Goal: Information Seeking & Learning: Learn about a topic

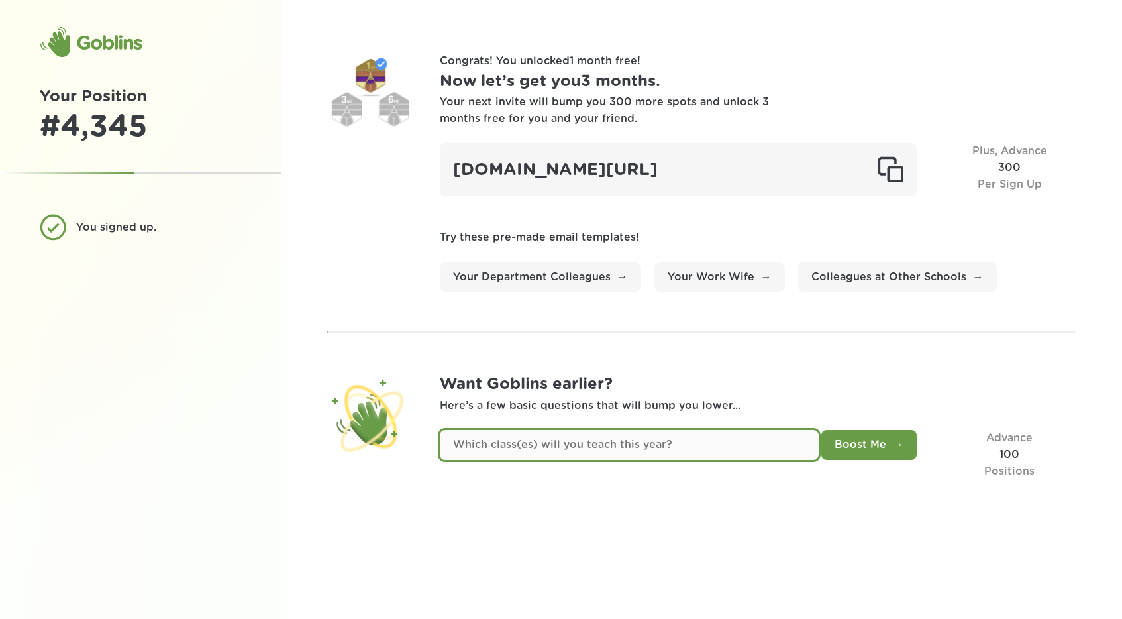
click at [567, 447] on input "text" at bounding box center [630, 445] width 380 height 30
type input "5th and 6th grades"
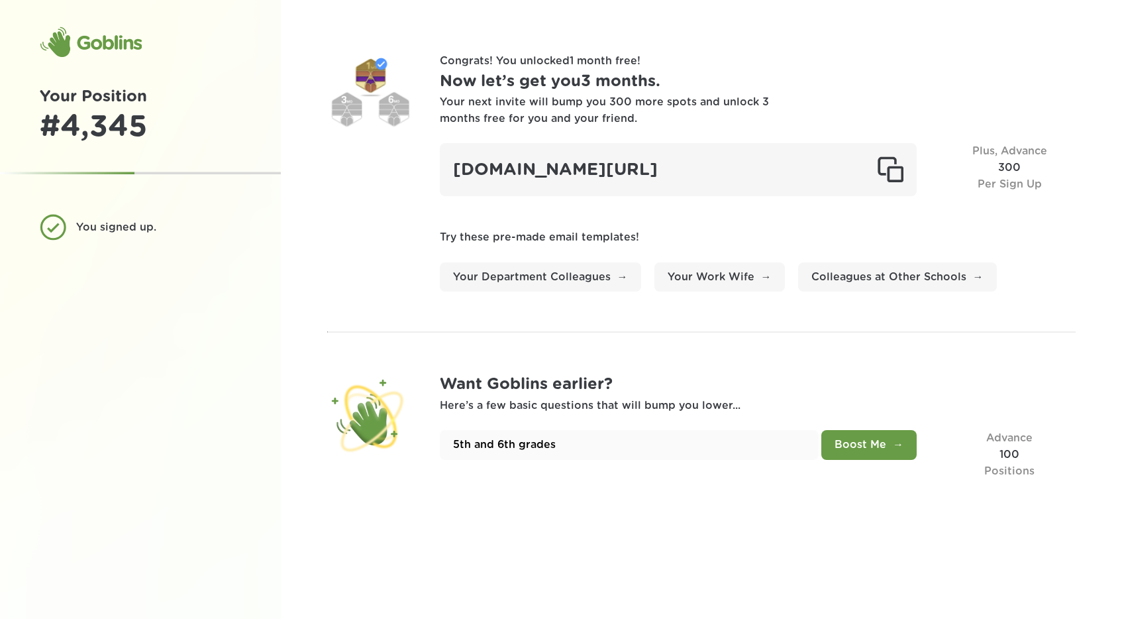
click at [857, 451] on button "Boost Me" at bounding box center [869, 445] width 95 height 30
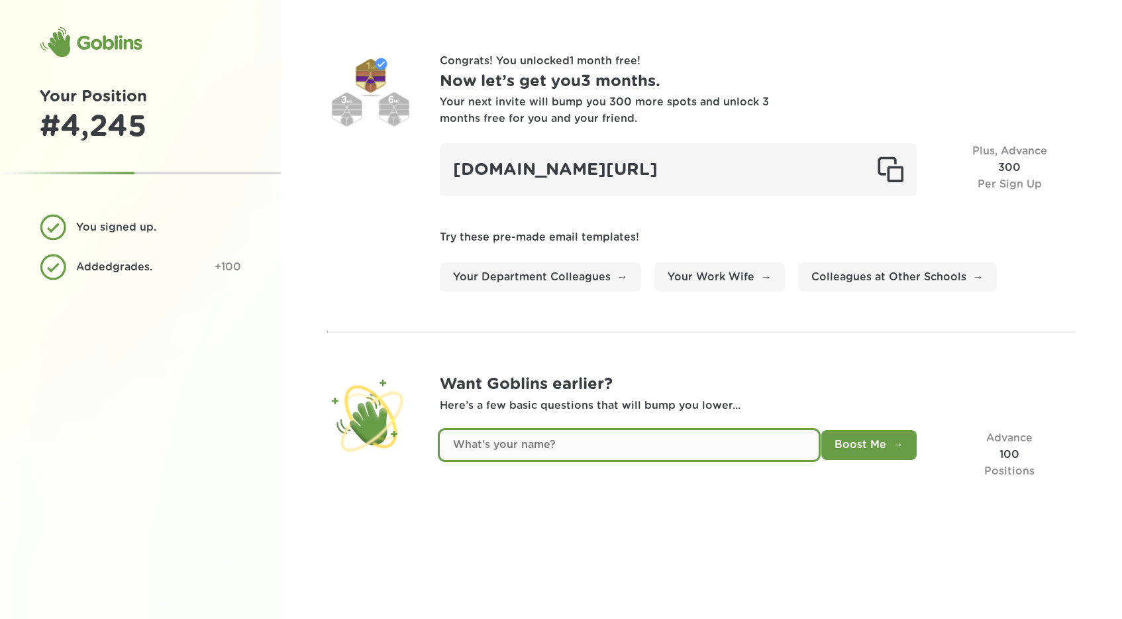
click at [502, 443] on input "text" at bounding box center [630, 445] width 380 height 30
type input "Bryan Becker"
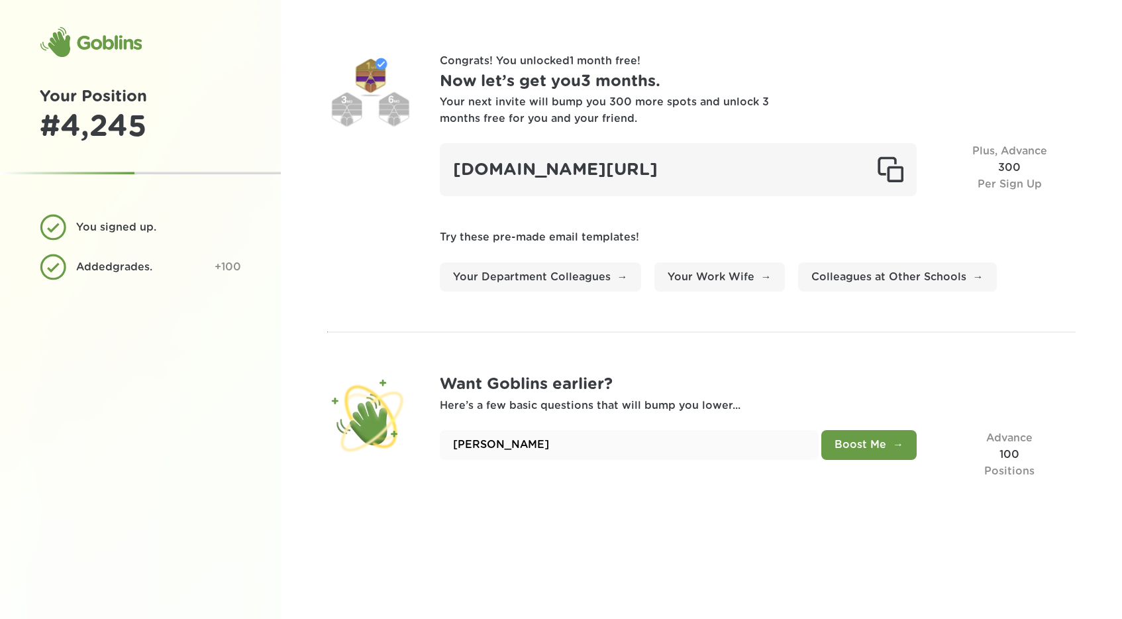
click at [850, 444] on button "Boost Me" at bounding box center [869, 445] width 95 height 30
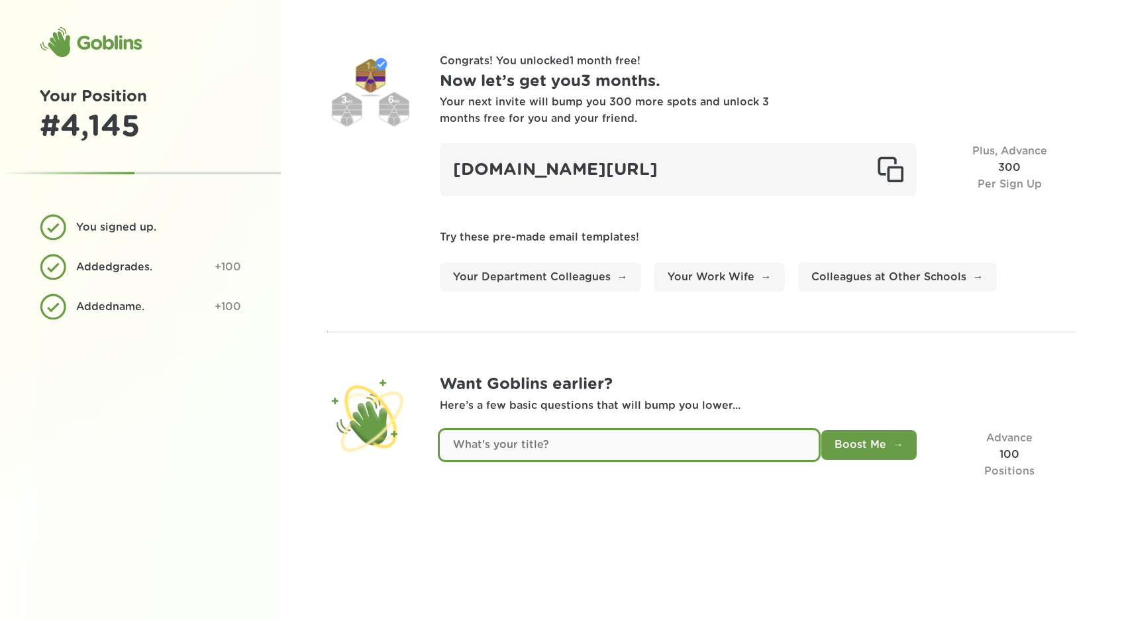
click at [496, 443] on input "text" at bounding box center [630, 445] width 380 height 30
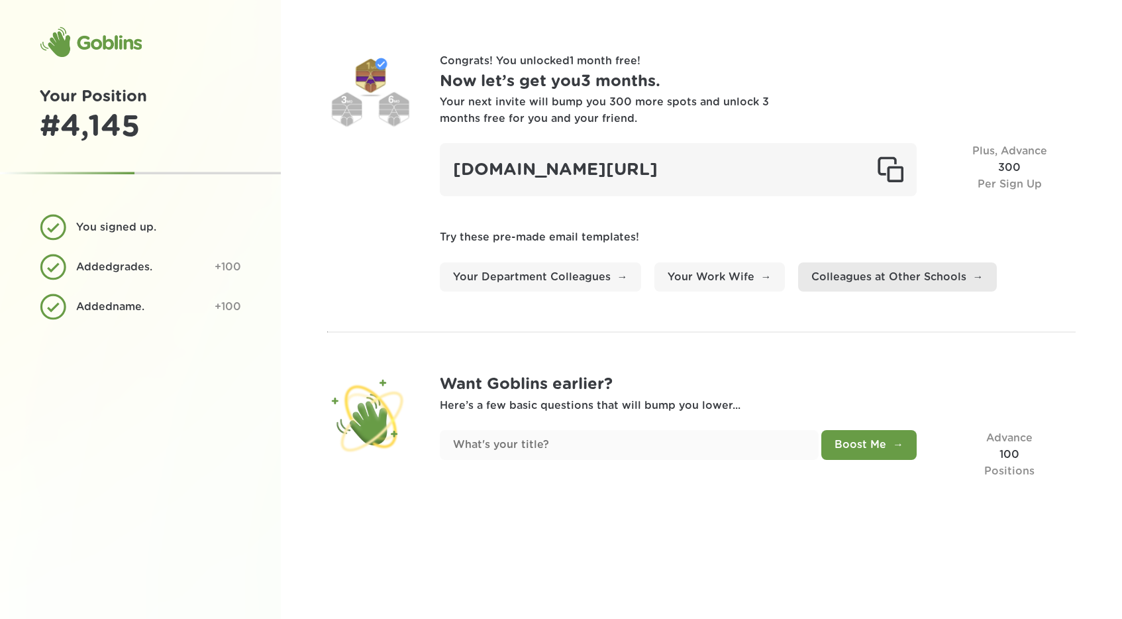
click at [874, 280] on link "Colleagues at Other Schools" at bounding box center [897, 277] width 199 height 30
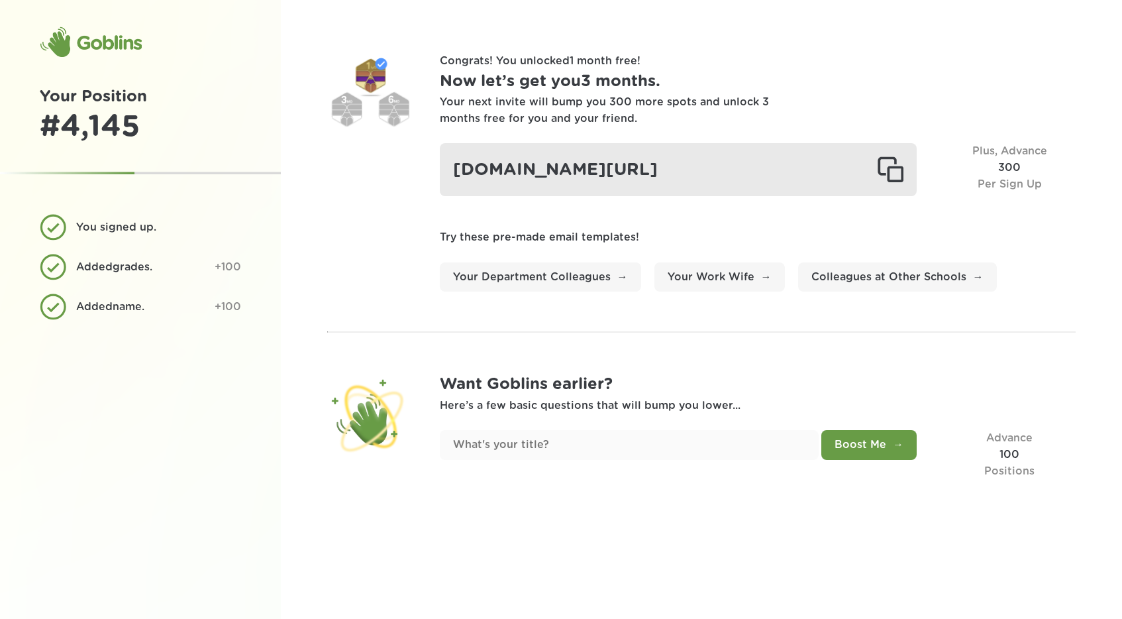
click at [792, 173] on div "goblinsapp.com/?r=recOEhZ4DzaWwHL8G" at bounding box center [679, 169] width 478 height 53
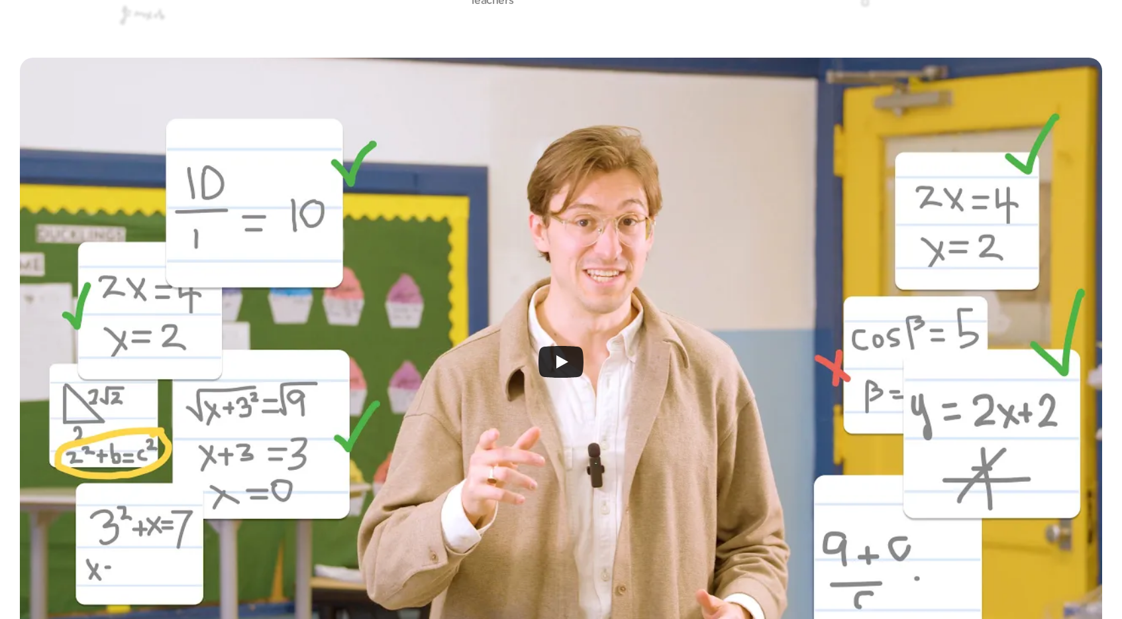
scroll to position [305, 0]
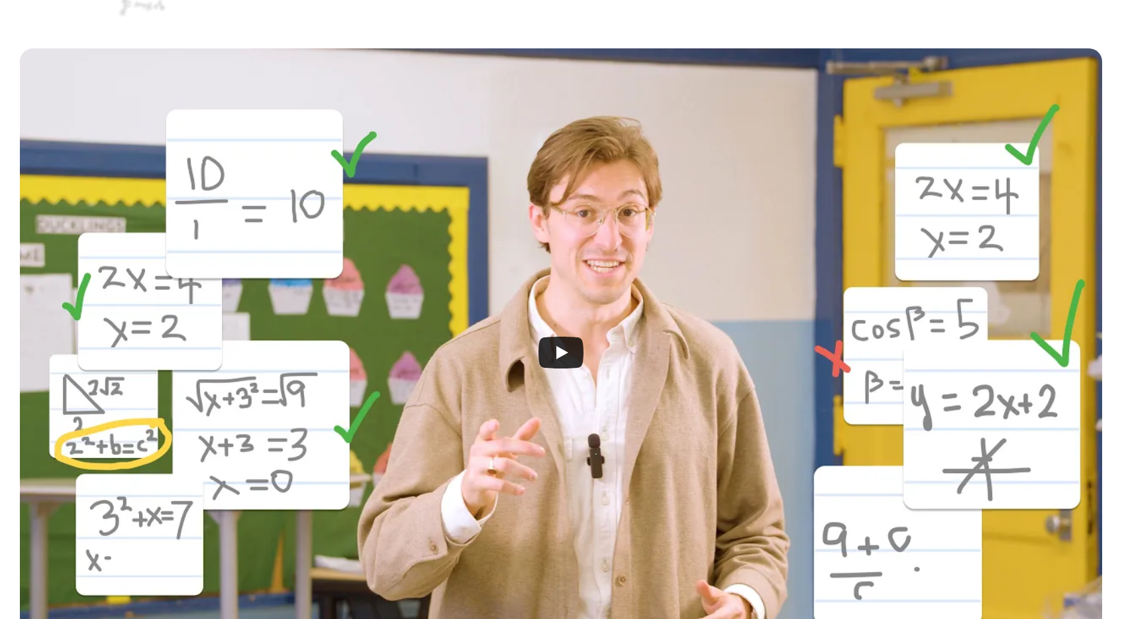
click at [563, 352] on icon "Play" at bounding box center [563, 352] width 12 height 13
click at [1107, 178] on div at bounding box center [561, 355] width 1122 height 654
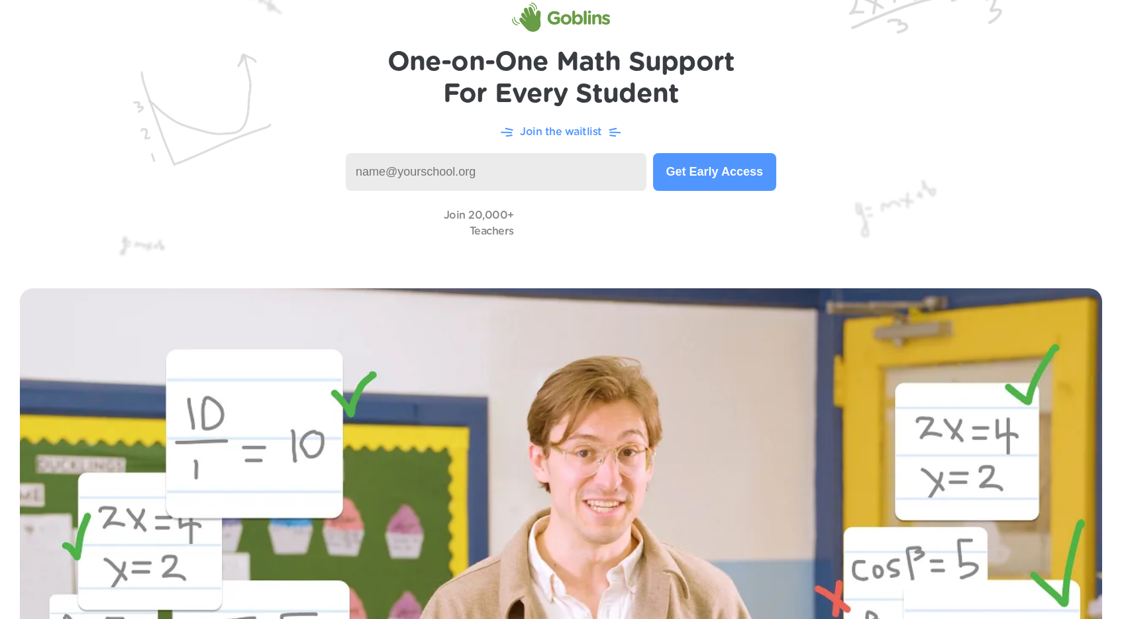
scroll to position [0, 0]
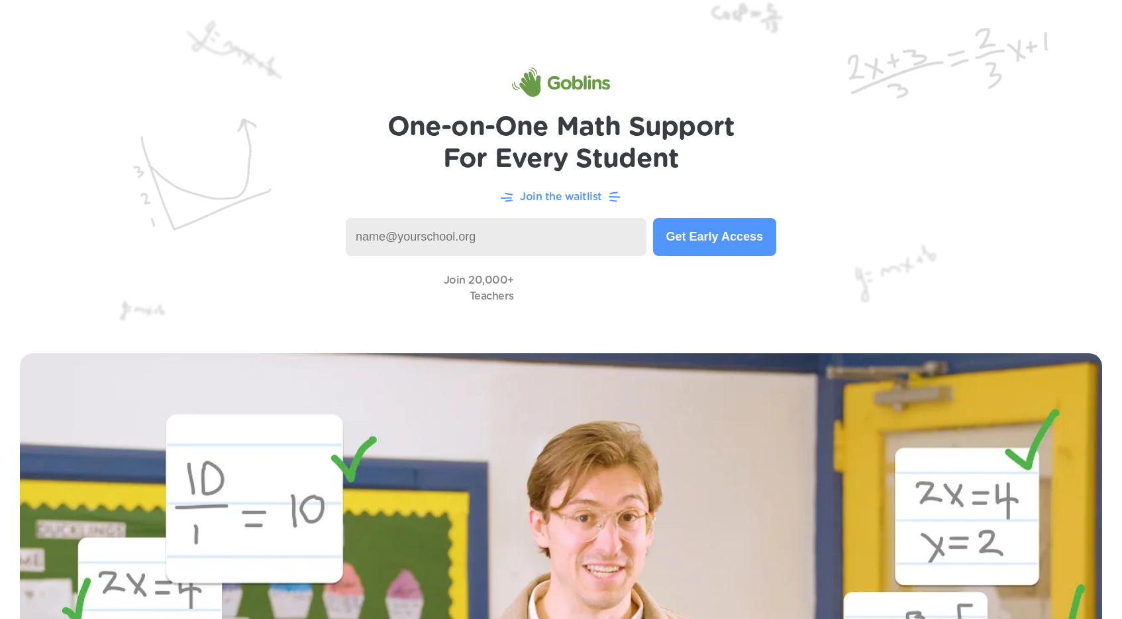
click at [875, 260] on img at bounding box center [561, 166] width 1122 height 333
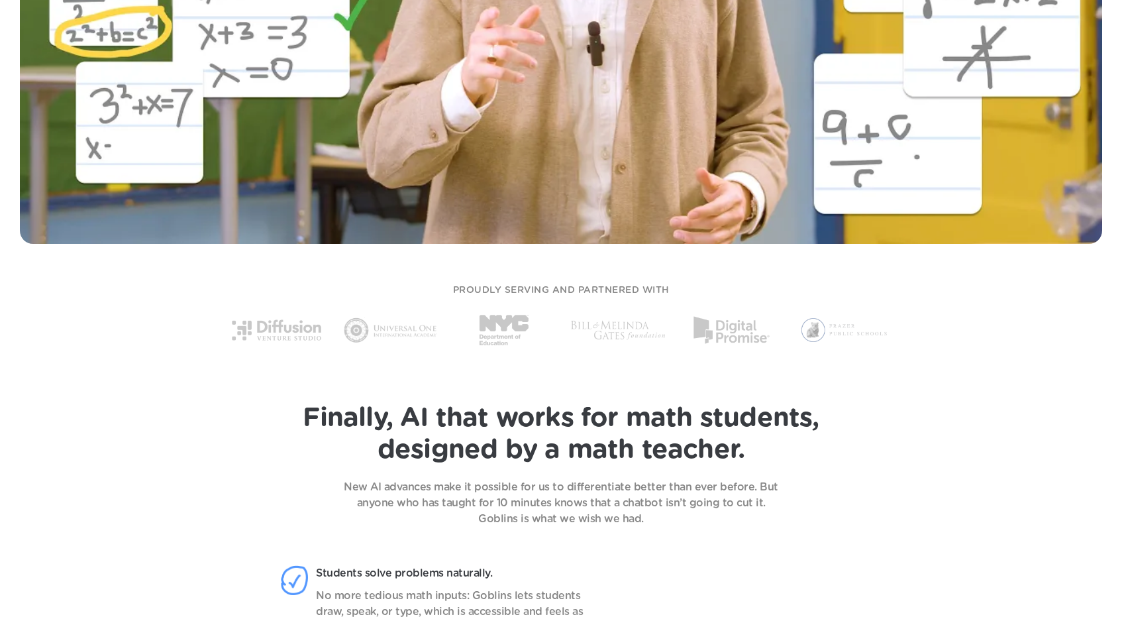
scroll to position [721, 0]
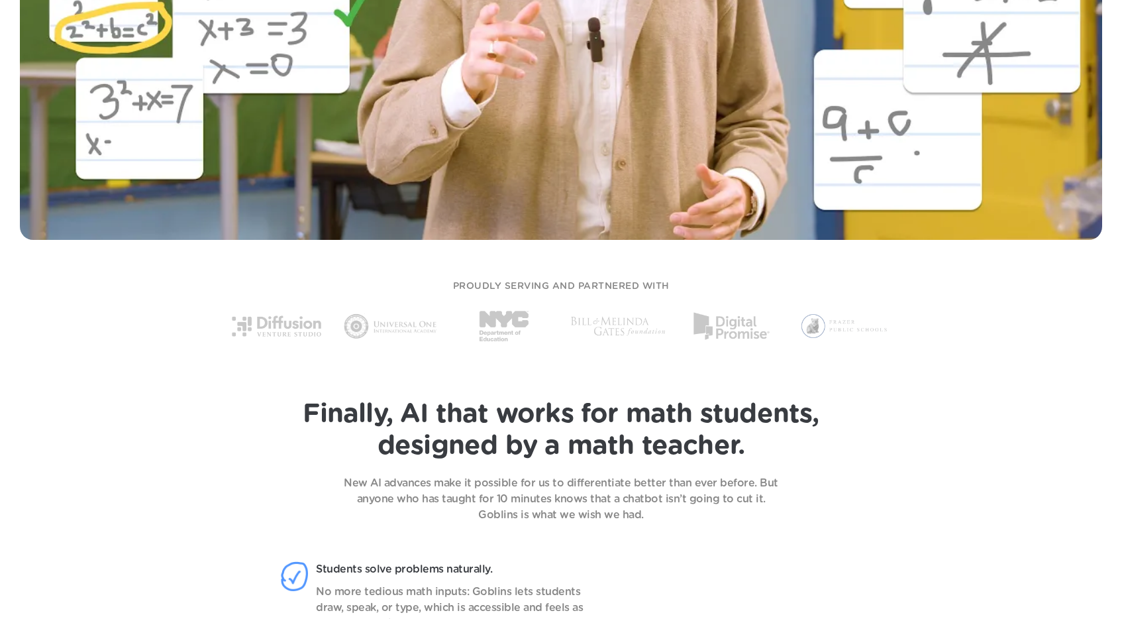
click at [579, 401] on span "Finally, AI that works for math students," at bounding box center [561, 414] width 516 height 27
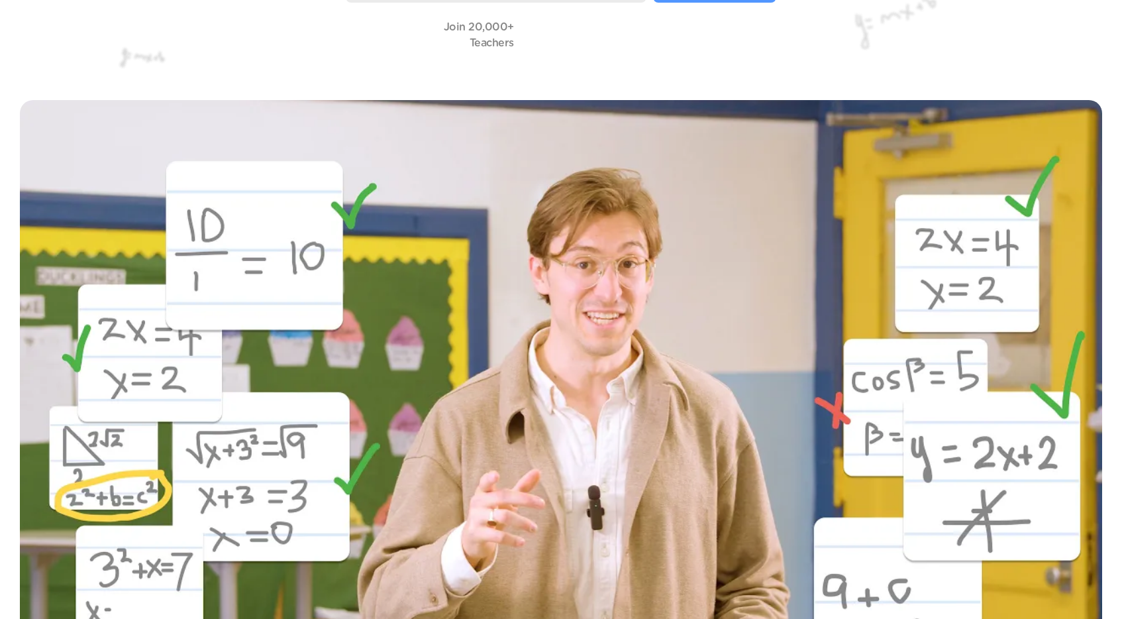
scroll to position [0, 0]
